Goal: Task Accomplishment & Management: Complete application form

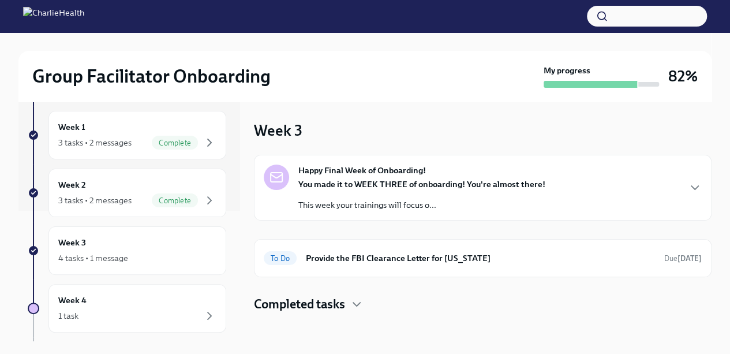
scroll to position [193, 0]
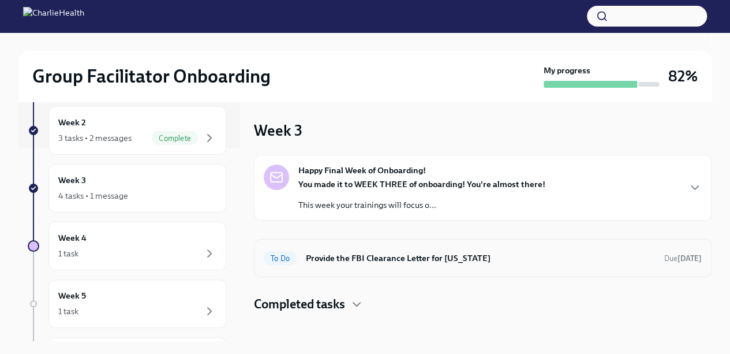
click at [343, 257] on h6 "Provide the FBI Clearance Letter for [US_STATE]" at bounding box center [480, 257] width 349 height 13
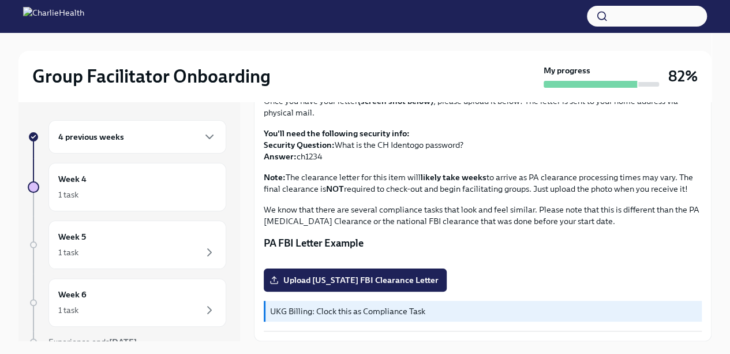
scroll to position [259, 0]
click at [367, 277] on span "Upload [US_STATE] FBI Clearance Letter" at bounding box center [355, 280] width 167 height 12
click at [0, 0] on input "Upload [US_STATE] FBI Clearance Letter" at bounding box center [0, 0] width 0 height 0
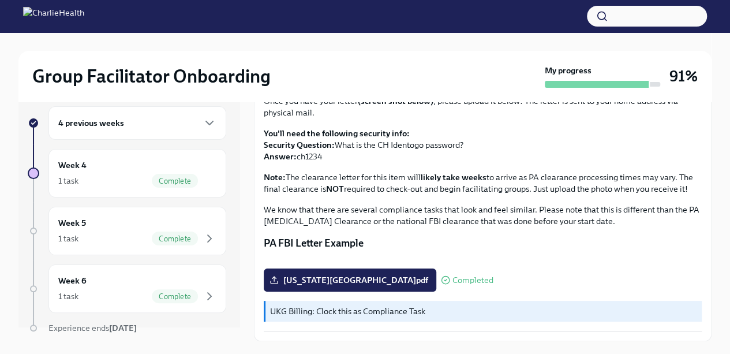
scroll to position [0, 0]
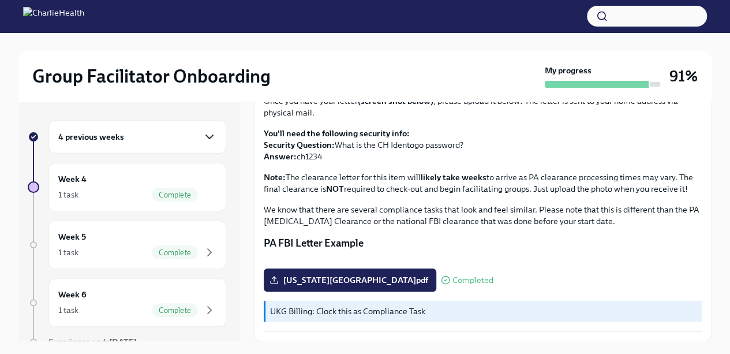
click at [206, 136] on icon "button" at bounding box center [209, 136] width 7 height 3
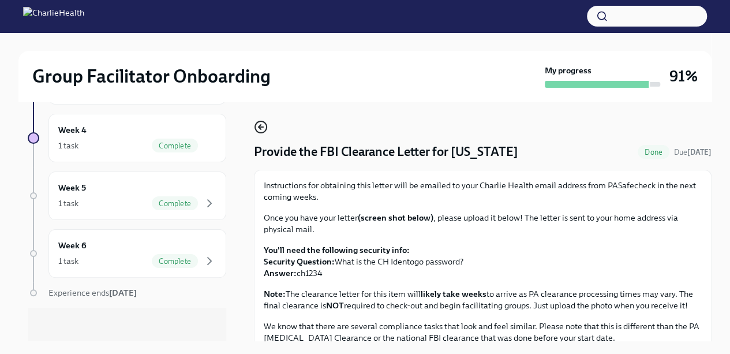
click at [262, 130] on icon "button" at bounding box center [261, 127] width 14 height 14
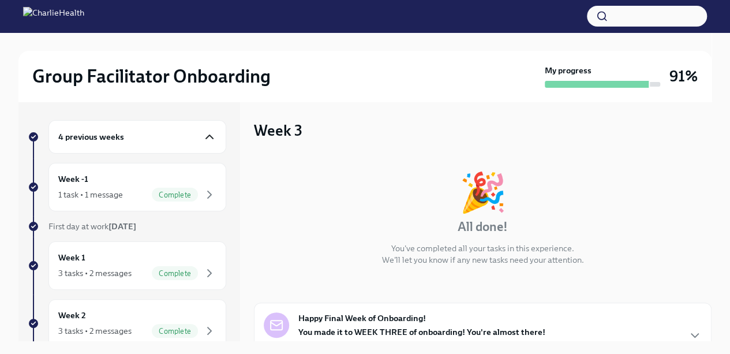
click at [202, 131] on icon "button" at bounding box center [209, 137] width 14 height 14
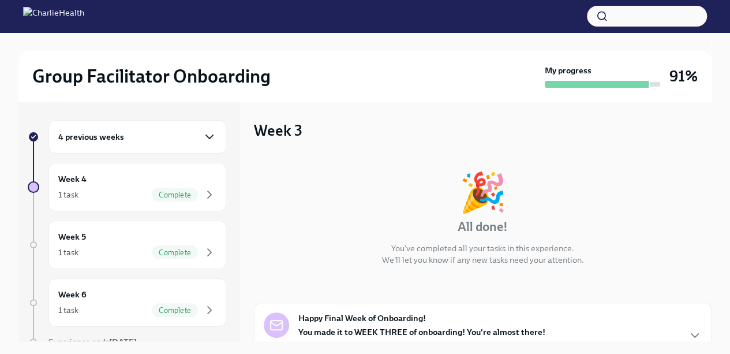
click at [213, 122] on div "4 previous weeks" at bounding box center [137, 136] width 178 height 33
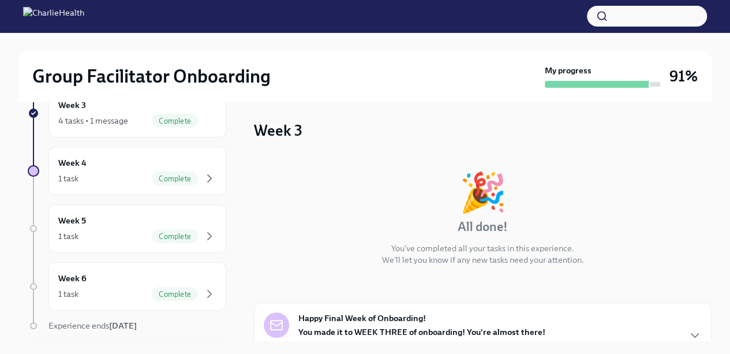
scroll to position [300, 0]
